Goal: Check status: Check status

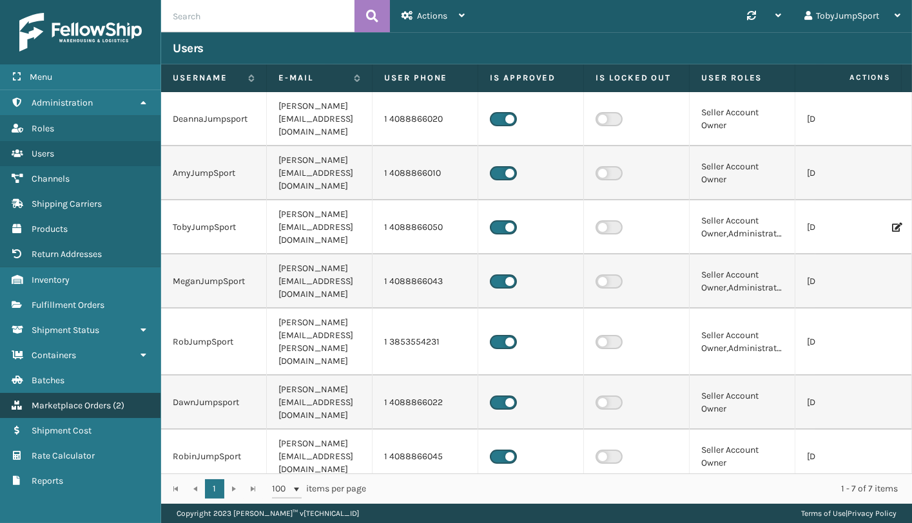
click at [84, 401] on span "Marketplace Orders" at bounding box center [71, 405] width 79 height 11
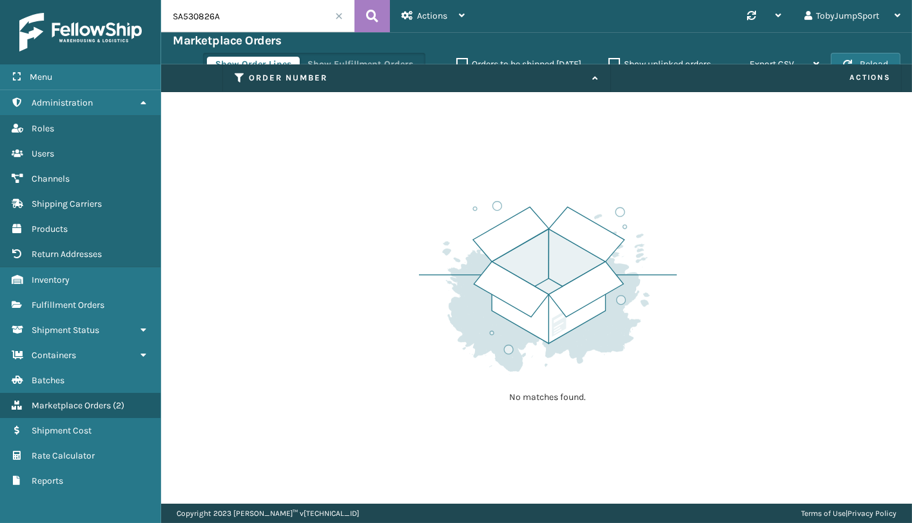
click at [340, 13] on span at bounding box center [339, 16] width 8 height 8
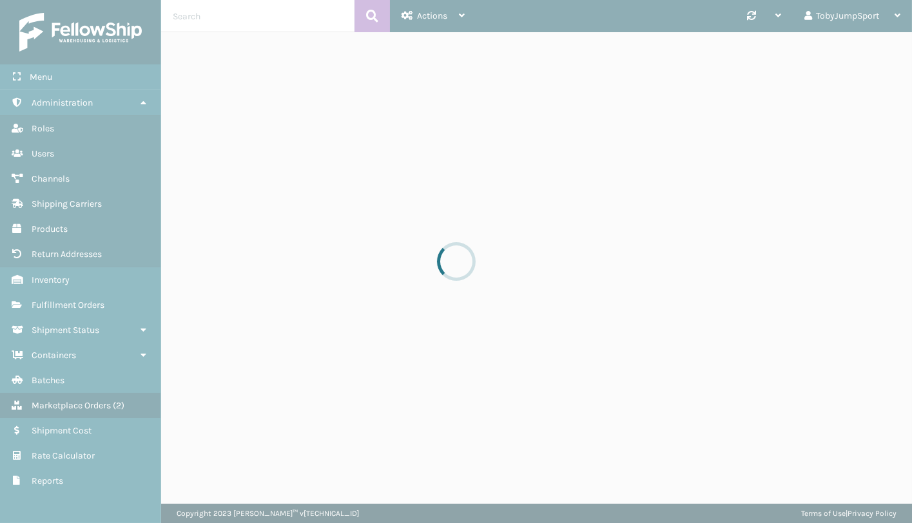
click at [236, 18] on div at bounding box center [456, 261] width 912 height 523
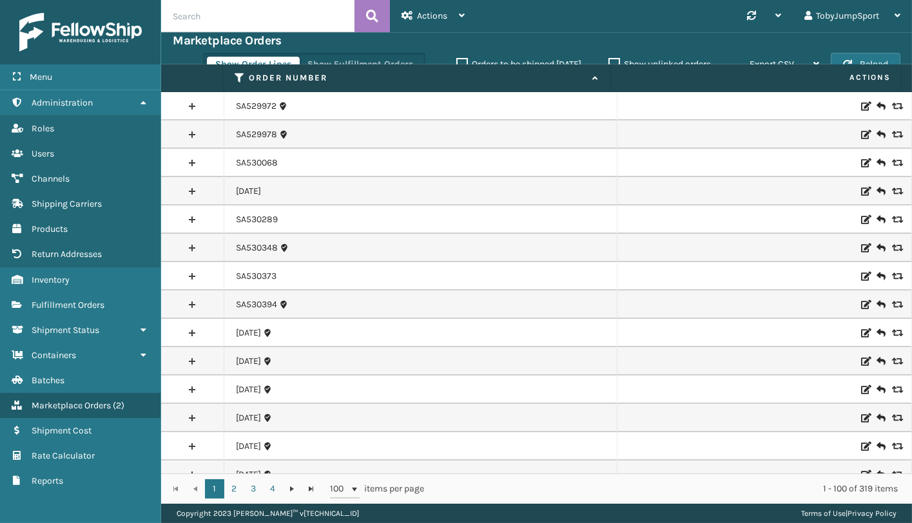
click at [237, 17] on input "text" at bounding box center [257, 16] width 193 height 32
paste input "SA531299"
type input "SA531299"
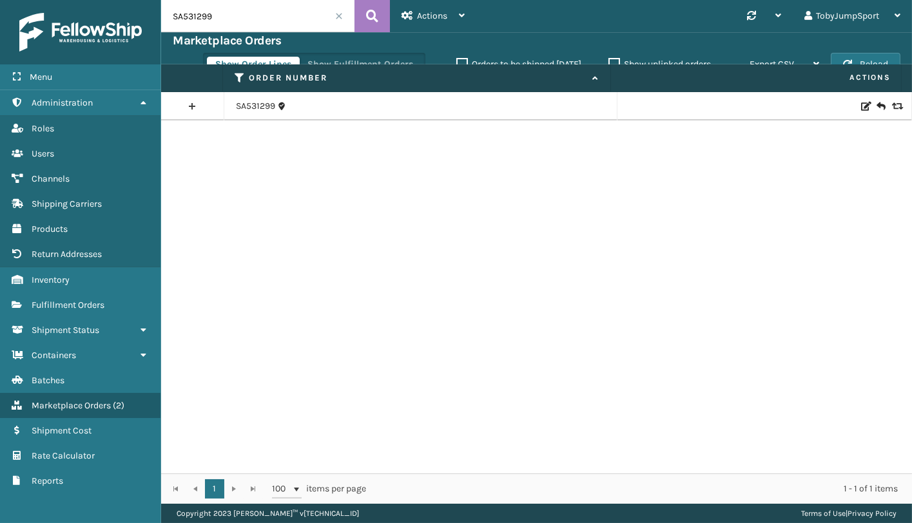
click at [235, 121] on div "SA531299" at bounding box center [536, 282] width 751 height 381
click at [245, 111] on link "SA531299" at bounding box center [255, 106] width 39 height 13
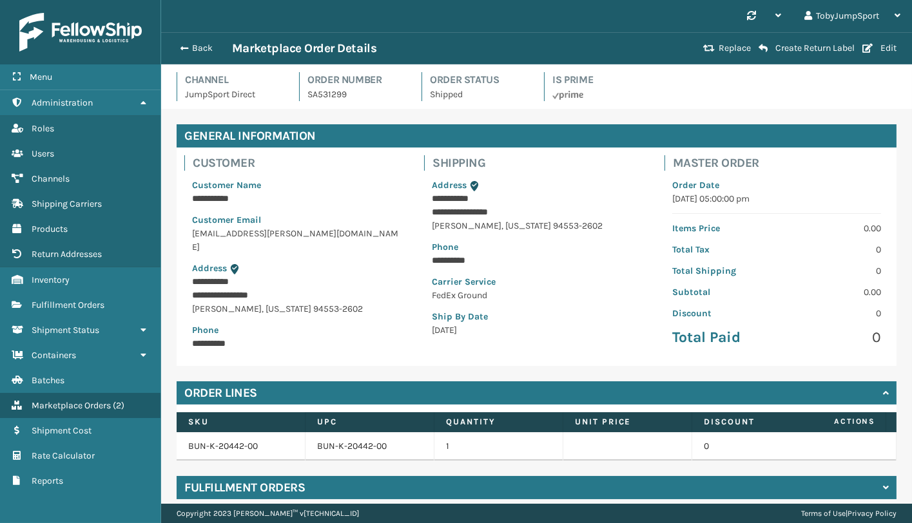
click at [400, 210] on div "**********" at bounding box center [296, 264] width 224 height 187
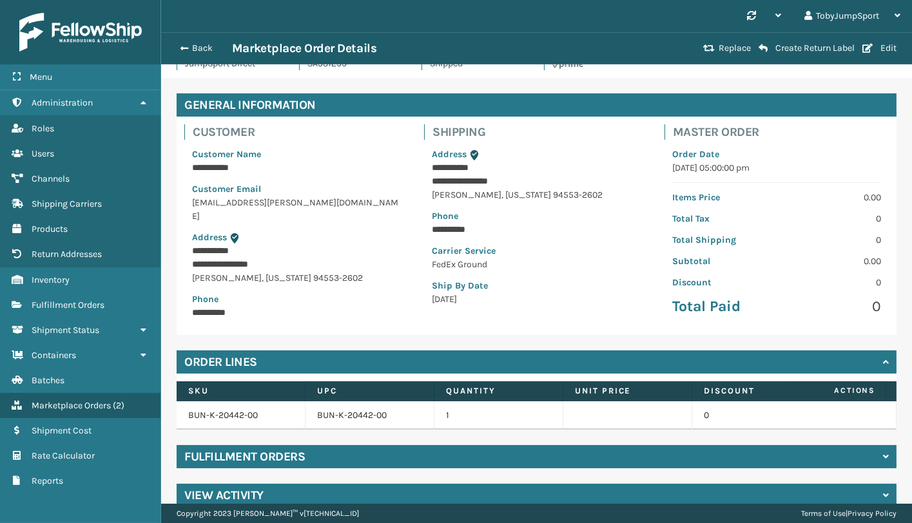
scroll to position [57, 0]
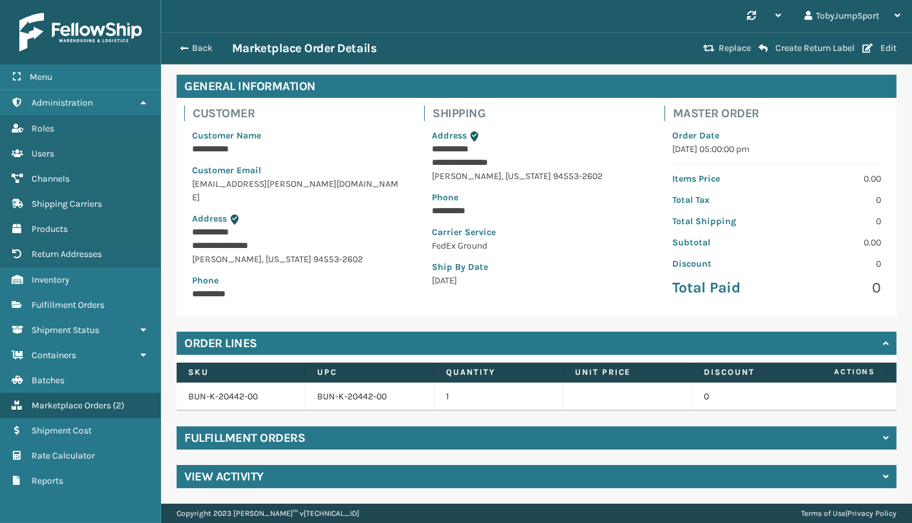
click at [755, 427] on div "Fulfillment Orders" at bounding box center [537, 438] width 720 height 23
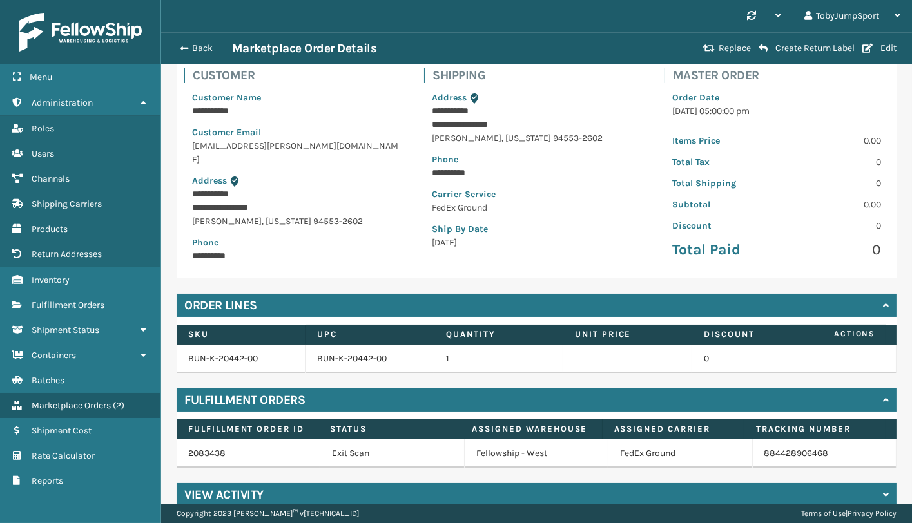
scroll to position [113, 0]
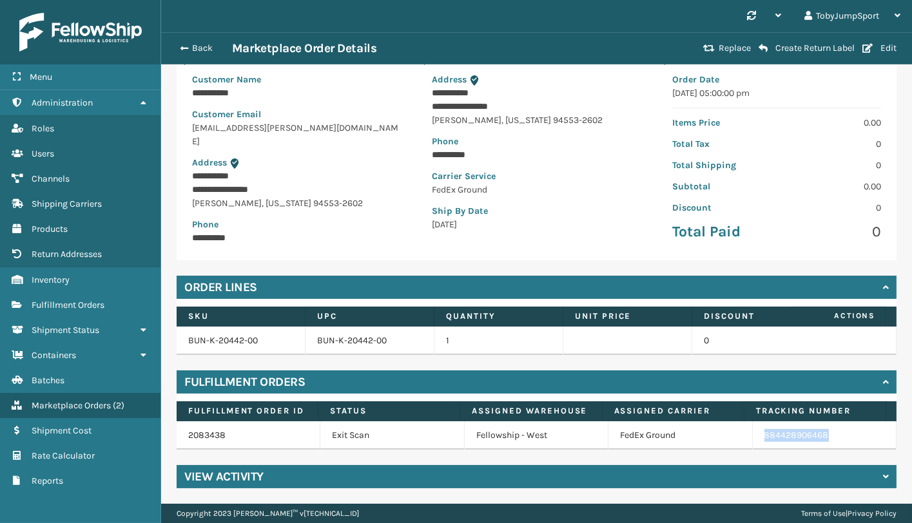
drag, startPoint x: 798, startPoint y: 439, endPoint x: 743, endPoint y: 442, distance: 55.5
click at [753, 442] on td "884428906468" at bounding box center [825, 435] width 144 height 28
copy link "884428906468"
click at [200, 55] on div "Back Marketplace Order Details" at bounding box center [436, 48] width 526 height 15
click at [199, 53] on button "Back" at bounding box center [202, 49] width 59 height 12
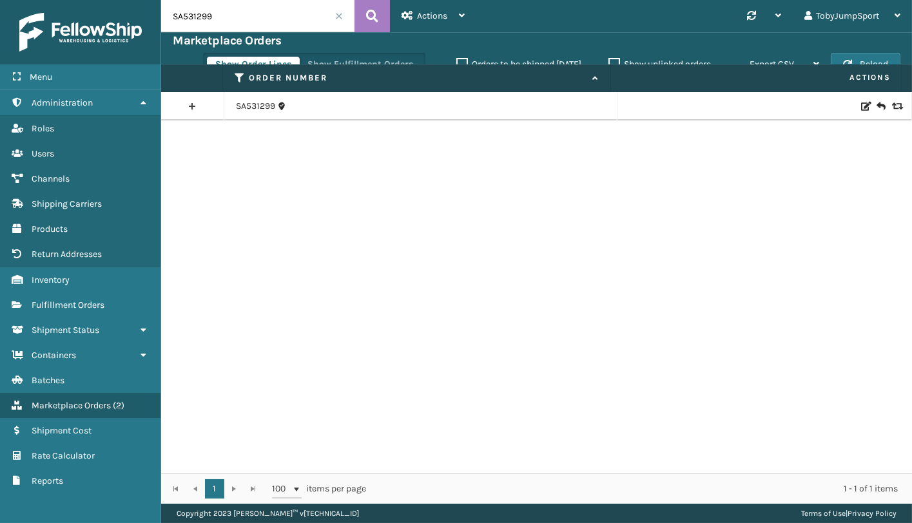
drag, startPoint x: 224, startPoint y: 16, endPoint x: 166, endPoint y: 16, distance: 58.0
click at [166, 16] on input "SA531299" at bounding box center [257, 16] width 193 height 32
paste input "302"
type input "SA531302"
click at [256, 106] on link "SA531302" at bounding box center [255, 106] width 39 height 13
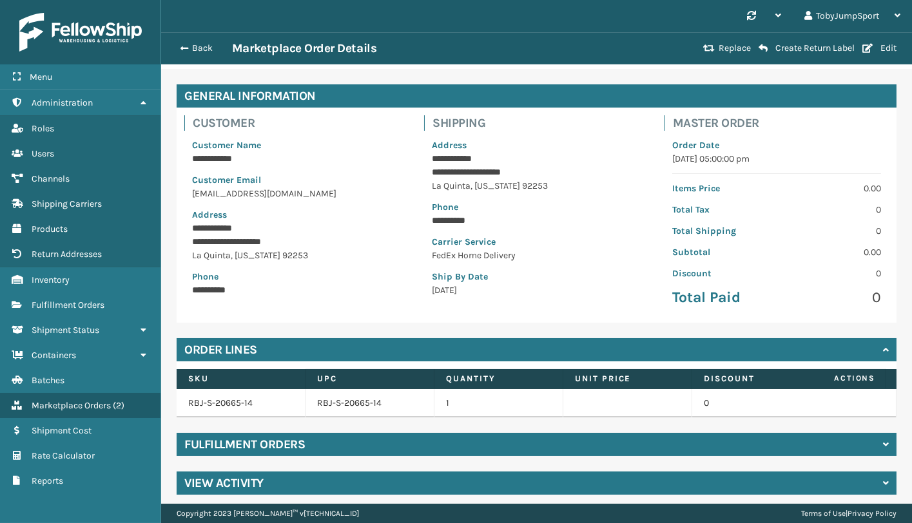
scroll to position [57, 0]
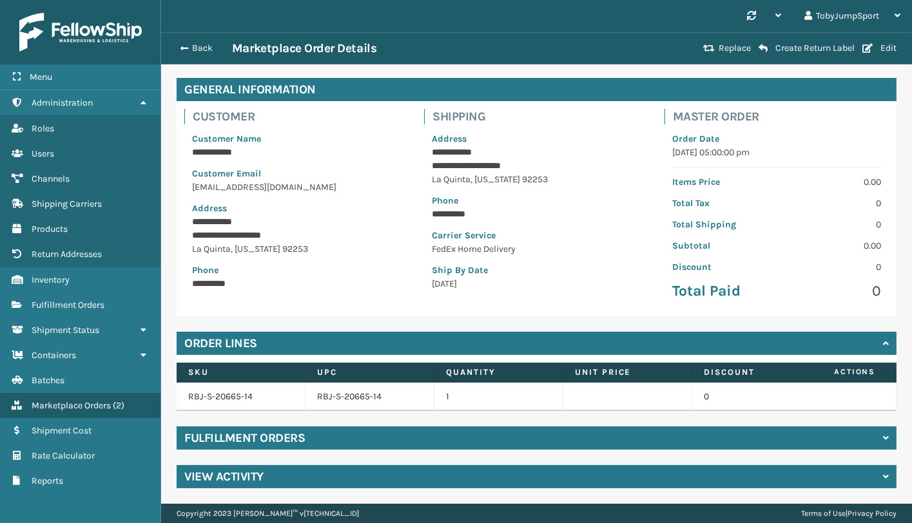
click at [305, 446] on div "Fulfillment Orders" at bounding box center [537, 438] width 720 height 23
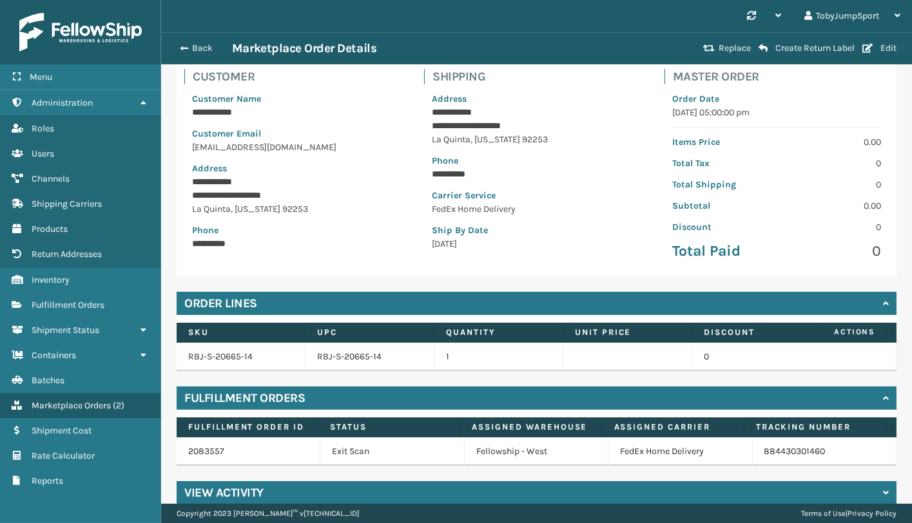
scroll to position [113, 0]
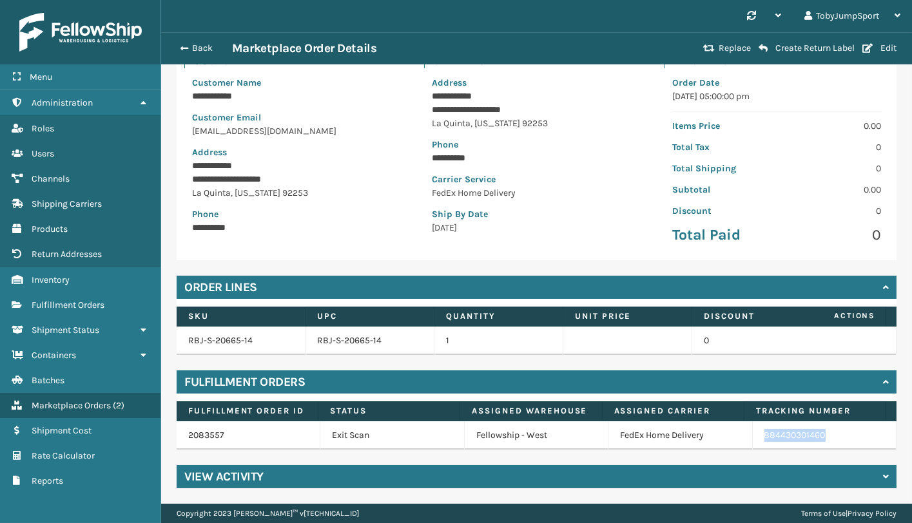
drag, startPoint x: 814, startPoint y: 437, endPoint x: 735, endPoint y: 445, distance: 79.6
click at [753, 445] on td "884430301460" at bounding box center [825, 435] width 144 height 28
copy link "884430301460"
click at [203, 49] on button "Back" at bounding box center [202, 49] width 59 height 12
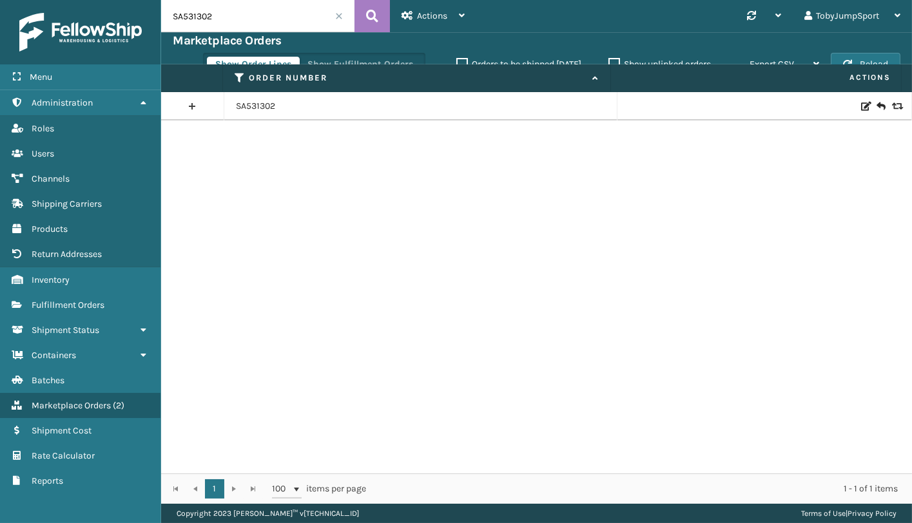
click at [340, 19] on span at bounding box center [339, 16] width 8 height 8
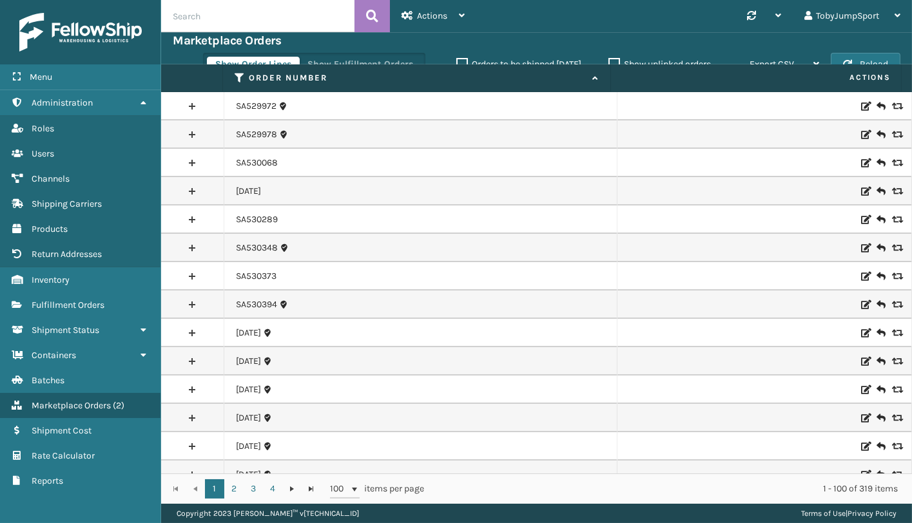
click at [227, 16] on input "text" at bounding box center [257, 16] width 193 height 32
paste input "SA531312"
type input "SA531312"
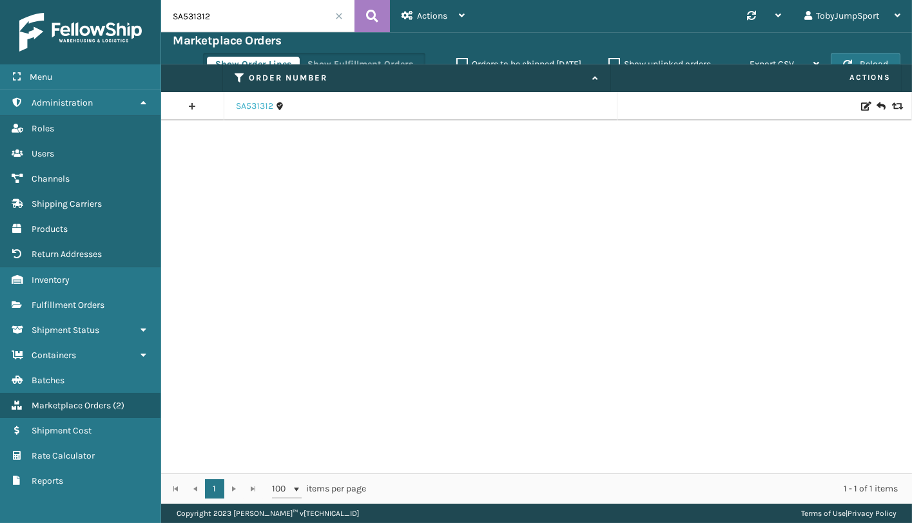
click at [257, 101] on link "SA531312" at bounding box center [254, 106] width 37 height 13
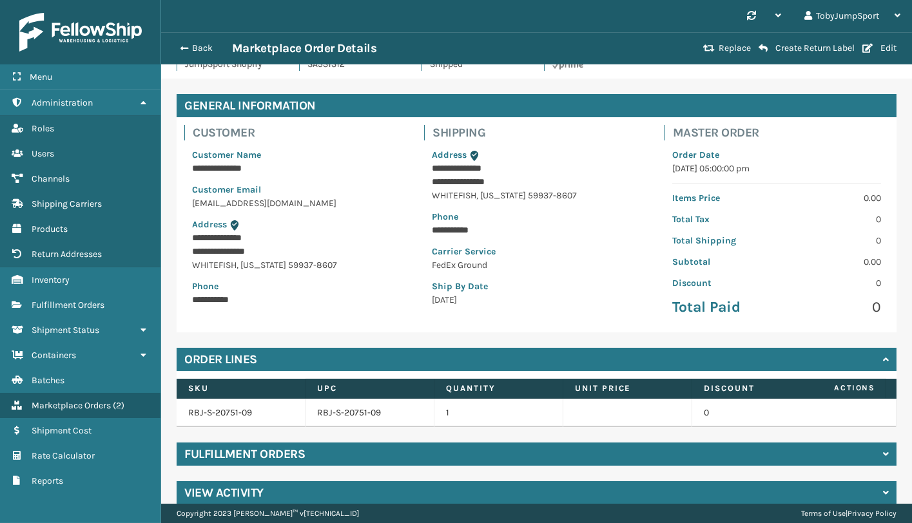
scroll to position [57, 0]
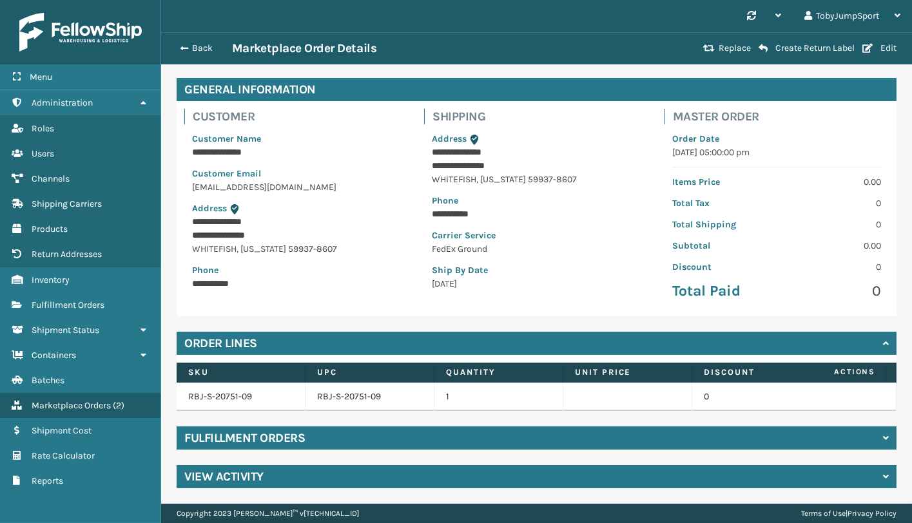
click at [474, 438] on div "Fulfillment Orders" at bounding box center [537, 438] width 720 height 23
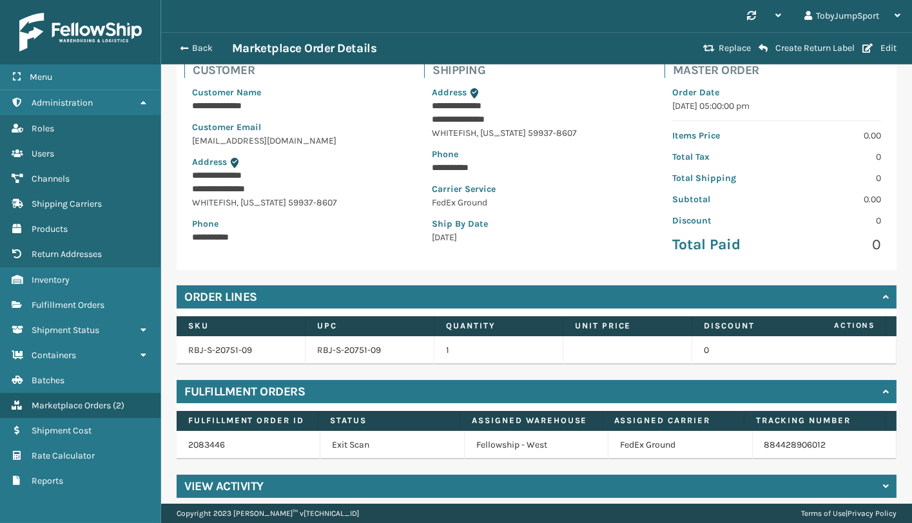
scroll to position [113, 0]
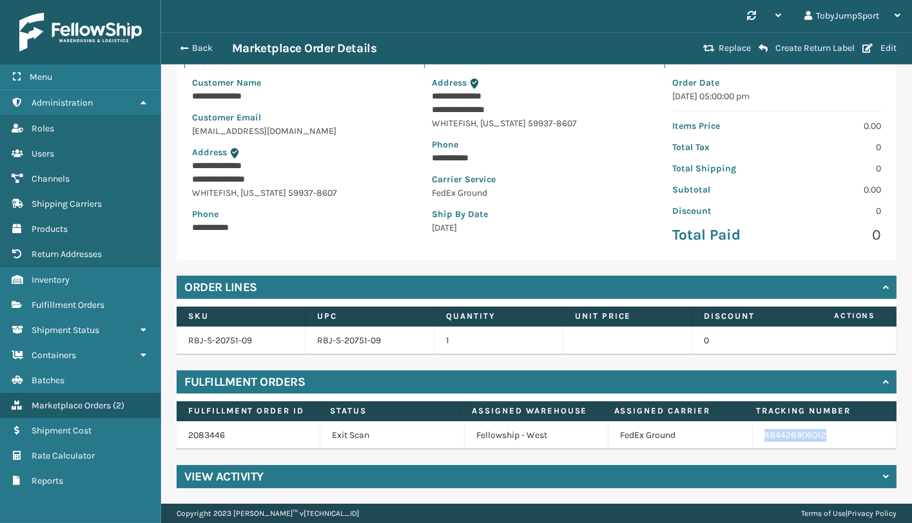
drag, startPoint x: 796, startPoint y: 436, endPoint x: 732, endPoint y: 445, distance: 65.1
click at [732, 445] on tr "2083446 Exit Scan Fellowship - [GEOGRAPHIC_DATA] Ground 884428906012" at bounding box center [537, 435] width 720 height 28
copy tr "884428906012"
click at [197, 46] on button "Back" at bounding box center [202, 49] width 59 height 12
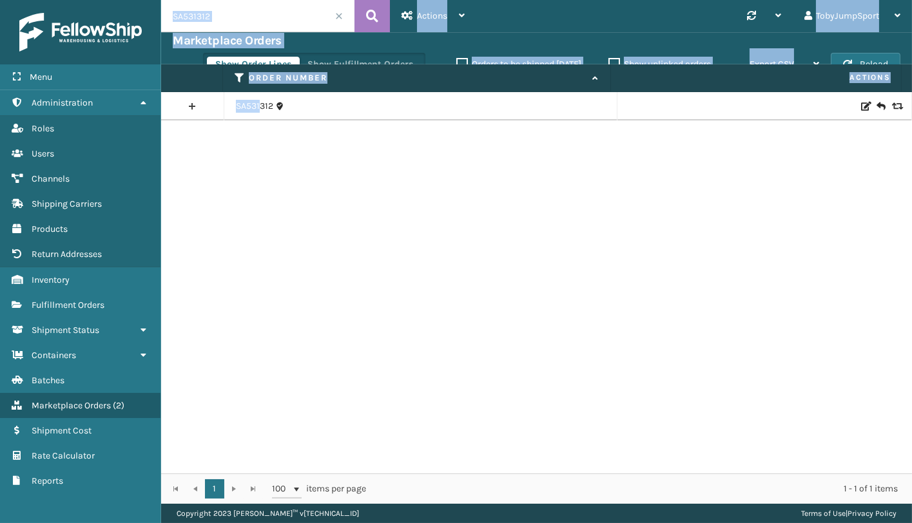
drag, startPoint x: 258, startPoint y: 108, endPoint x: 290, endPoint y: 12, distance: 100.6
click at [286, 12] on div "SA531312 Actions New Import Orders Settings Remove All Filters Link Order Lines…" at bounding box center [536, 252] width 751 height 504
click at [341, 14] on span at bounding box center [339, 16] width 8 height 8
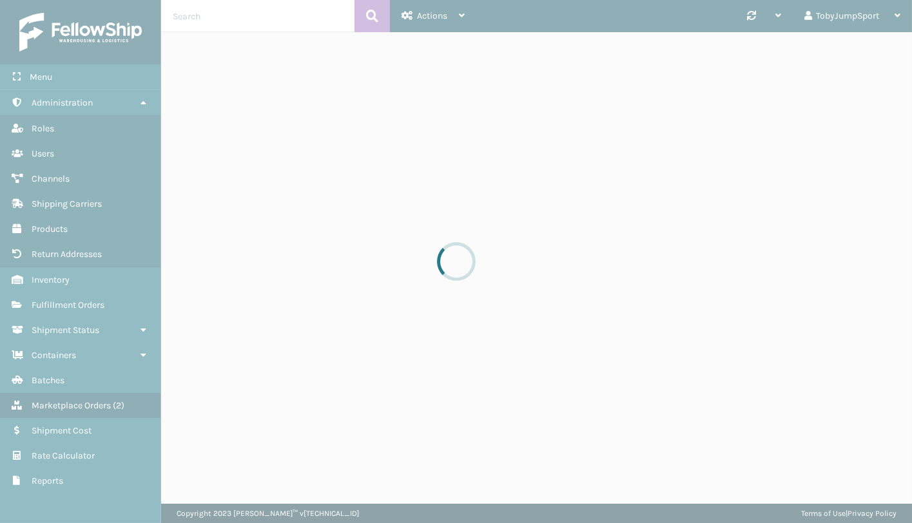
click at [222, 26] on div at bounding box center [456, 261] width 912 height 523
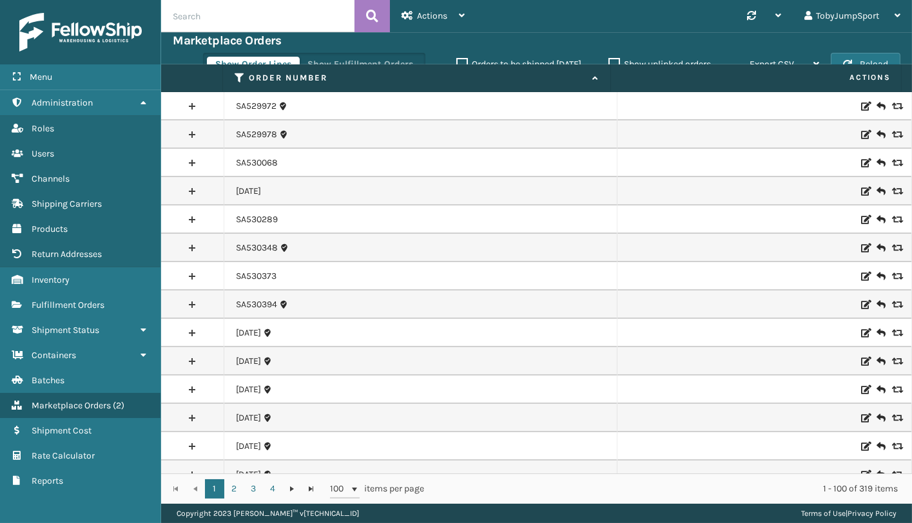
click at [217, 21] on input "text" at bounding box center [257, 16] width 193 height 32
paste input "SA531308"
type input "SA531308"
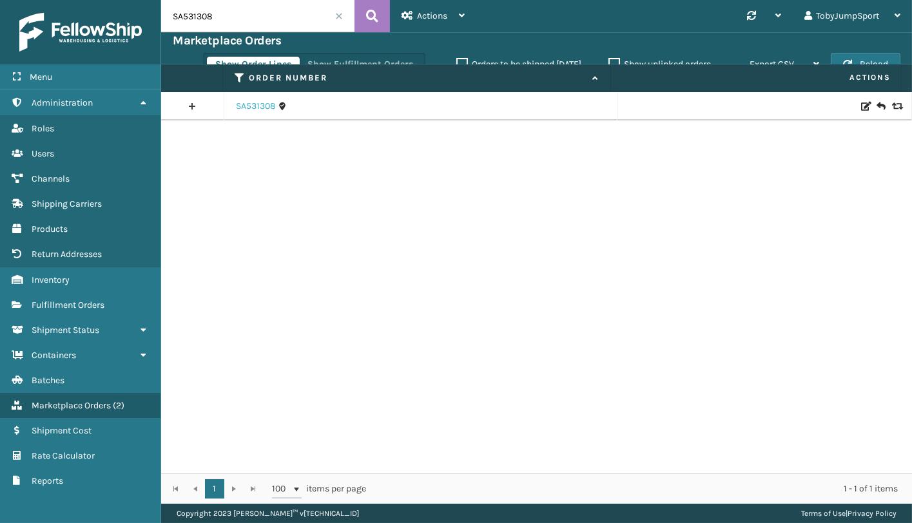
click at [249, 105] on link "SA531308" at bounding box center [256, 106] width 40 height 13
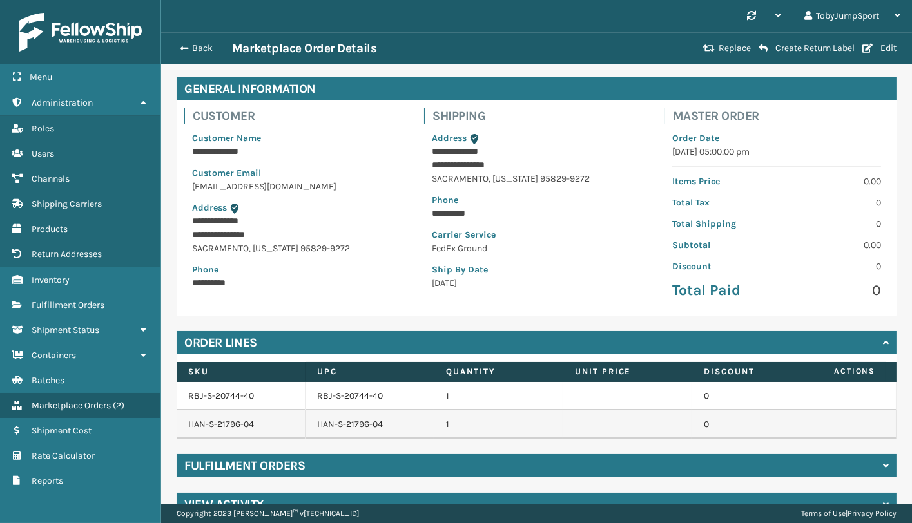
scroll to position [85, 0]
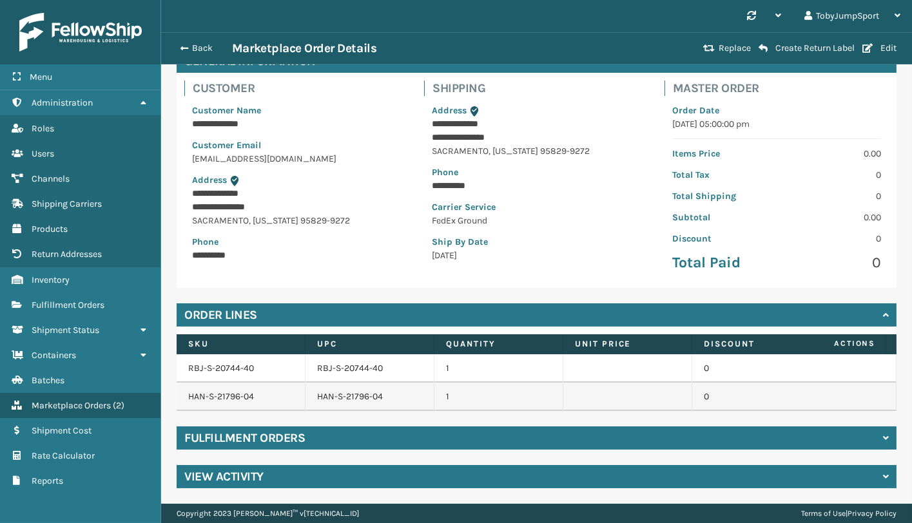
click at [439, 443] on div "Fulfillment Orders" at bounding box center [537, 438] width 720 height 23
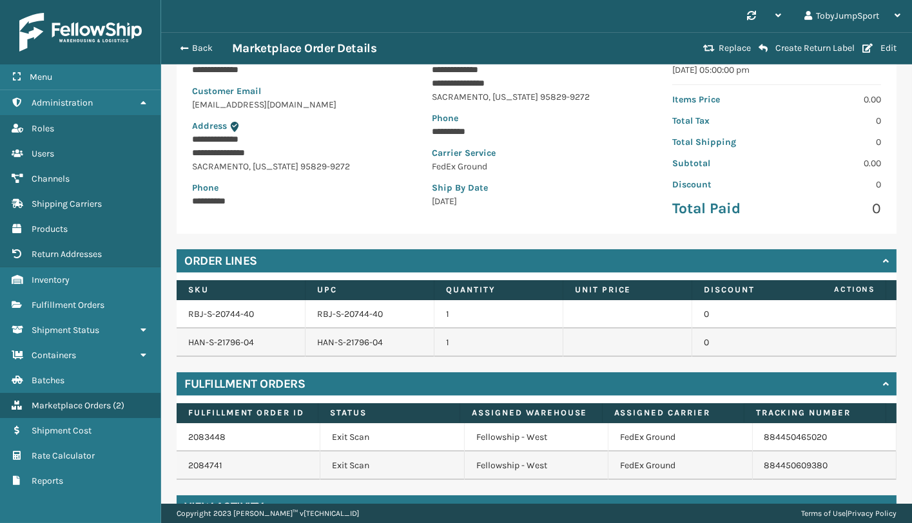
scroll to position [170, 0]
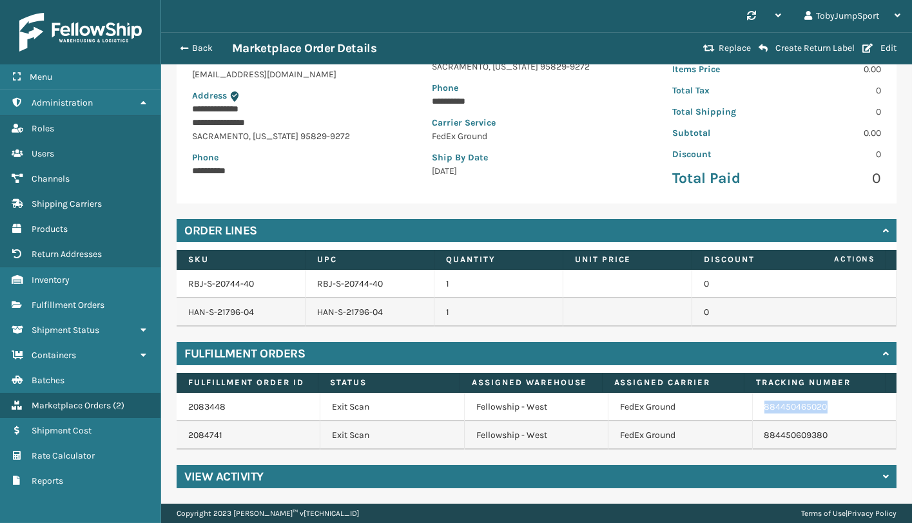
drag, startPoint x: 816, startPoint y: 409, endPoint x: 743, endPoint y: 419, distance: 73.5
click at [753, 419] on td "884450465020" at bounding box center [825, 407] width 144 height 28
copy link "884450465020"
drag, startPoint x: 781, startPoint y: 439, endPoint x: 738, endPoint y: 441, distance: 42.6
click at [753, 441] on td "884450609380" at bounding box center [825, 435] width 144 height 28
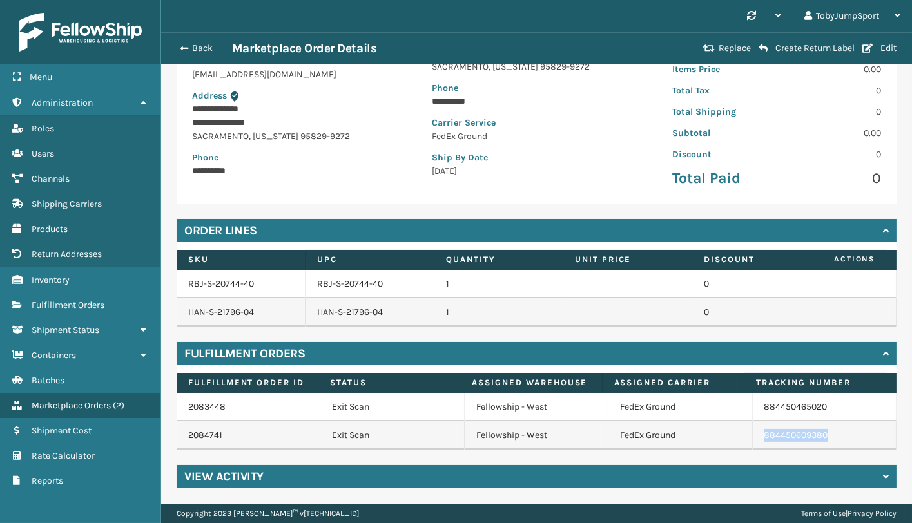
copy link "884450609380"
drag, startPoint x: 813, startPoint y: 403, endPoint x: 730, endPoint y: 414, distance: 83.7
click at [730, 414] on tr "2083448 Exit Scan Fellowship - [GEOGRAPHIC_DATA] Ground 884450465020" at bounding box center [537, 407] width 720 height 28
copy tr "884450465020"
